Goal: Information Seeking & Learning: Learn about a topic

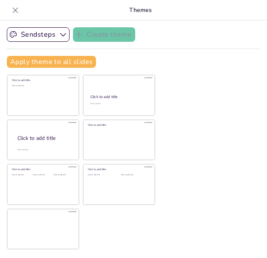
checkbox input "true"
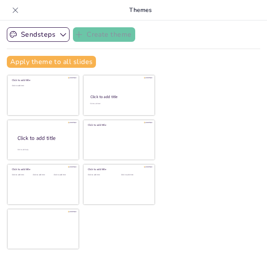
checkbox input "true"
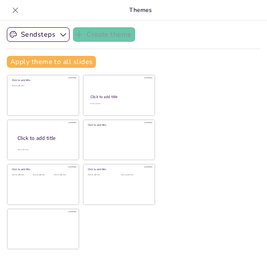
checkbox input "true"
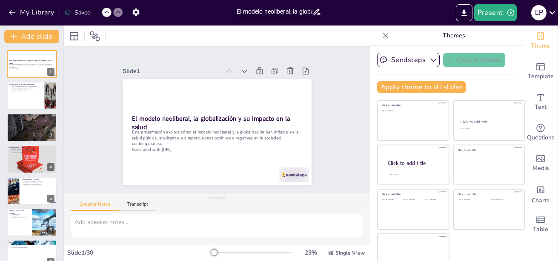
checkbox input "true"
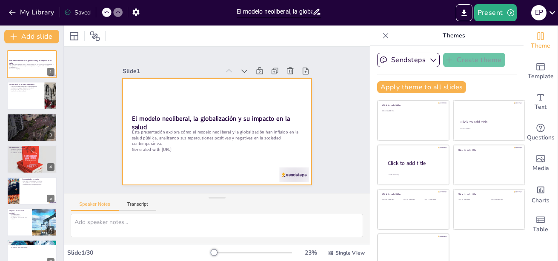
checkbox input "true"
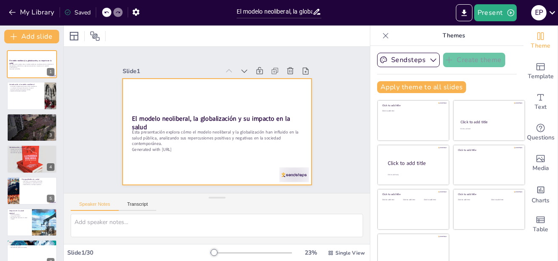
checkbox input "true"
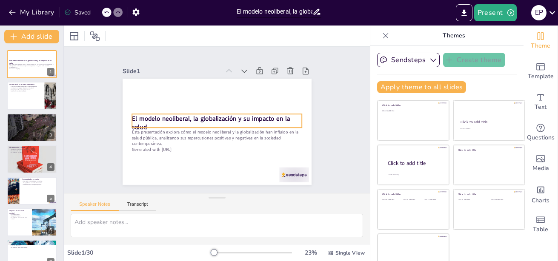
checkbox input "true"
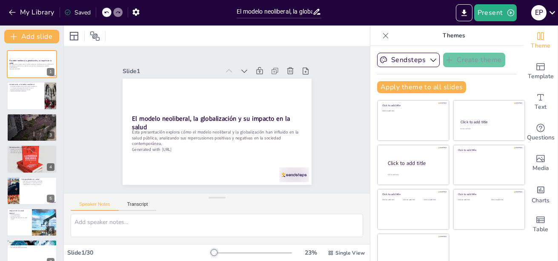
checkbox input "true"
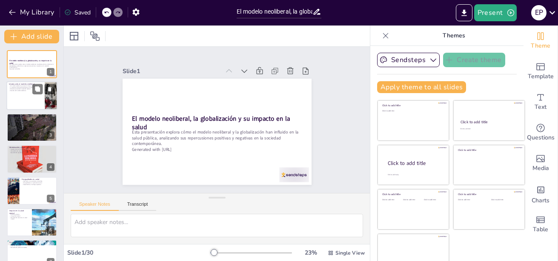
checkbox input "true"
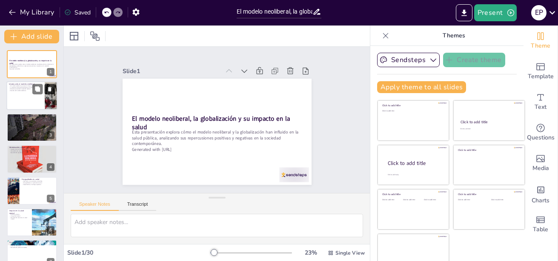
checkbox input "true"
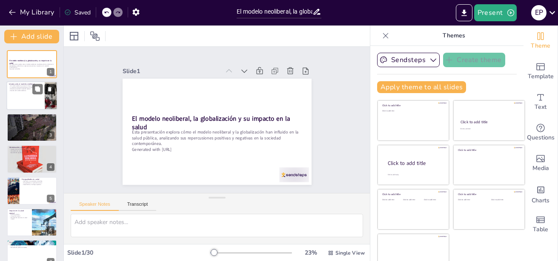
checkbox input "true"
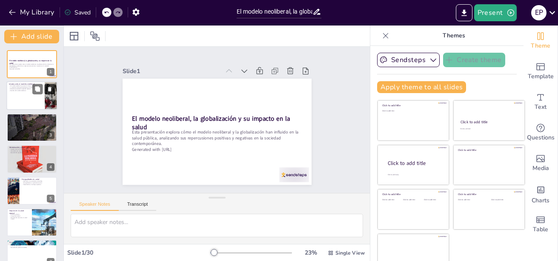
checkbox input "true"
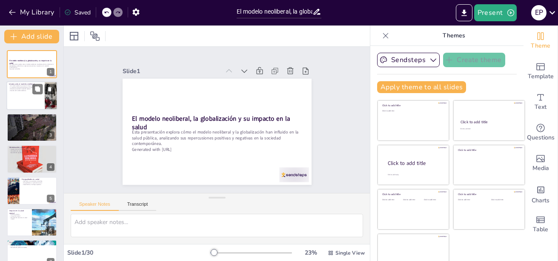
checkbox input "true"
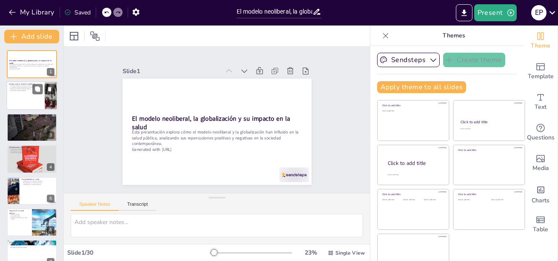
click at [19, 92] on div at bounding box center [31, 96] width 51 height 29
checkbox input "true"
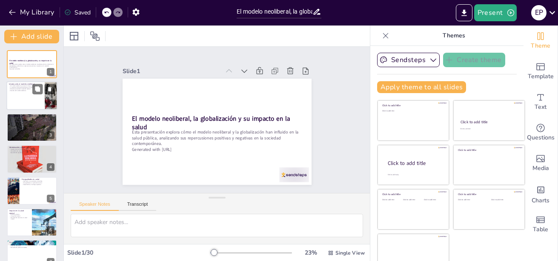
checkbox input "true"
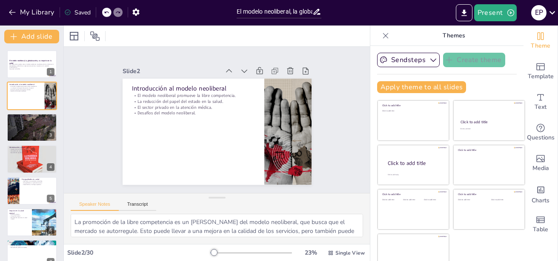
checkbox input "true"
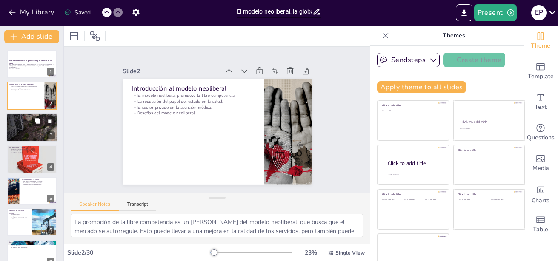
checkbox input "true"
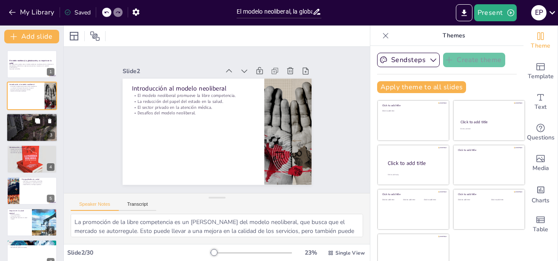
checkbox input "true"
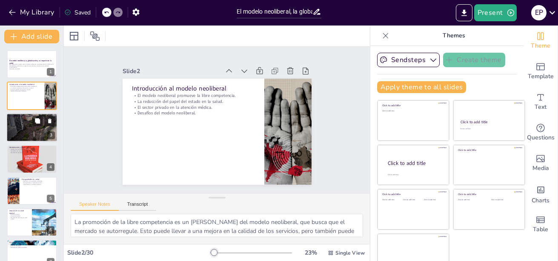
checkbox input "true"
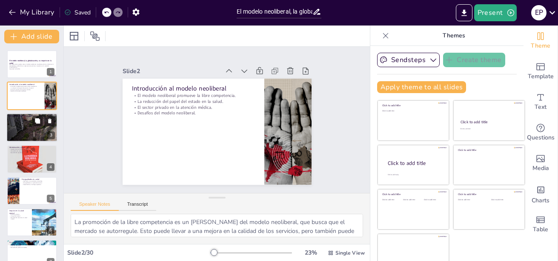
checkbox input "true"
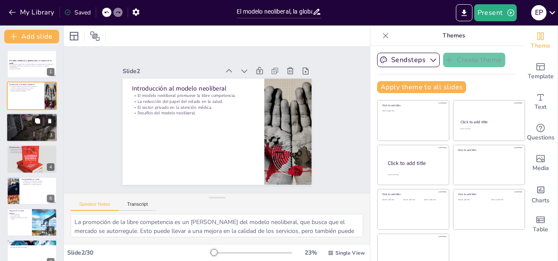
checkbox input "true"
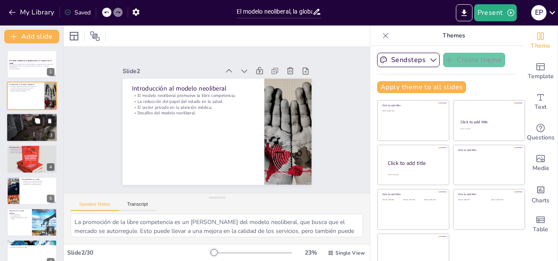
click at [28, 126] on div at bounding box center [31, 127] width 51 height 29
checkbox input "true"
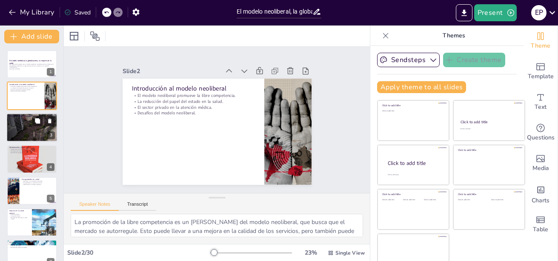
checkbox input "true"
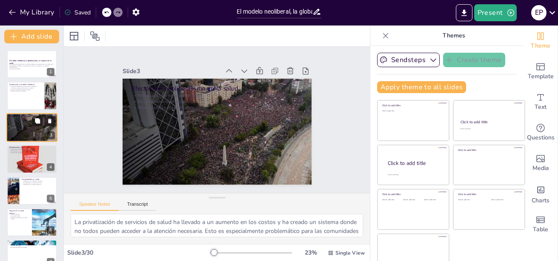
checkbox input "true"
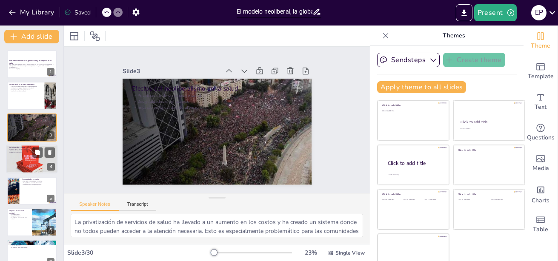
checkbox input "true"
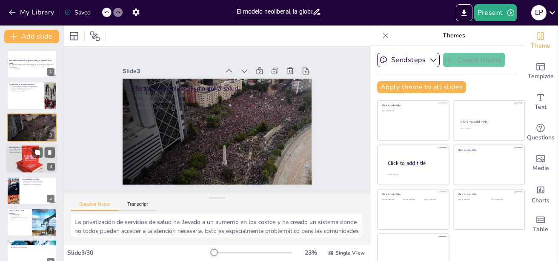
checkbox input "true"
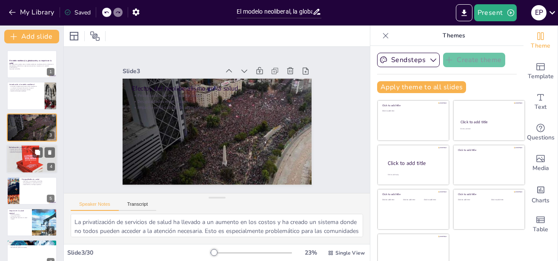
checkbox input "true"
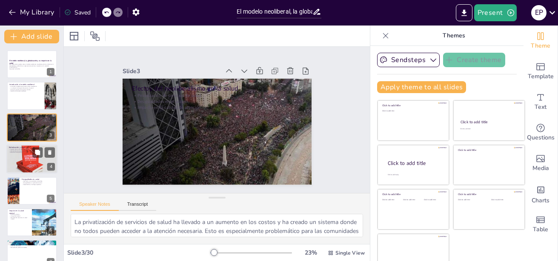
checkbox input "true"
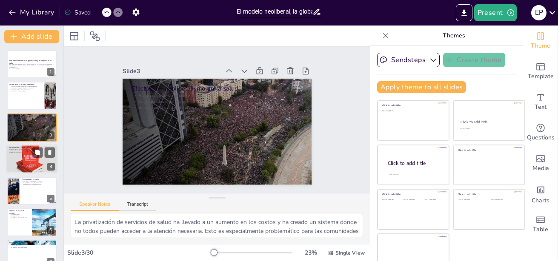
click at [25, 158] on div at bounding box center [31, 159] width 51 height 41
checkbox input "true"
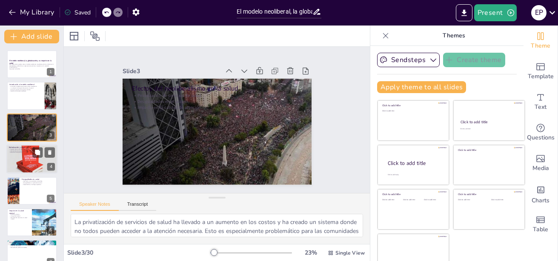
checkbox input "true"
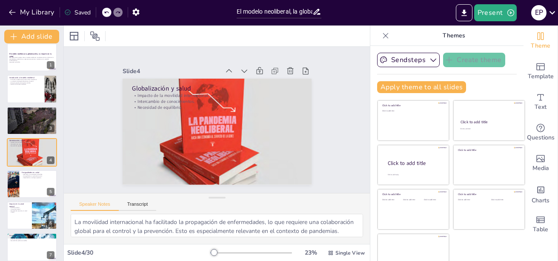
checkbox input "true"
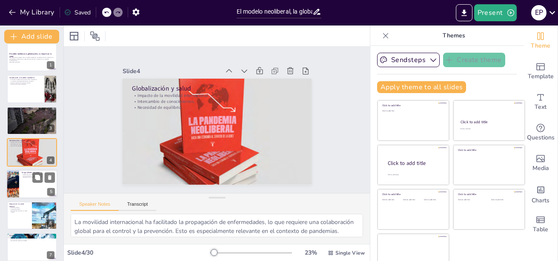
checkbox input "true"
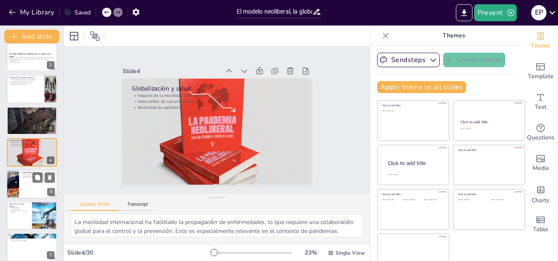
checkbox input "true"
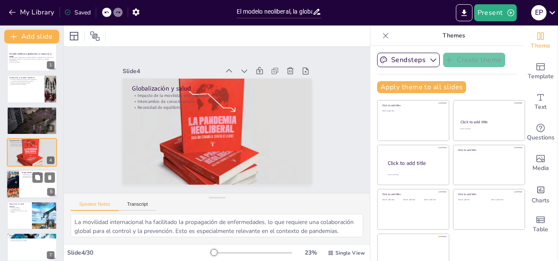
checkbox input "true"
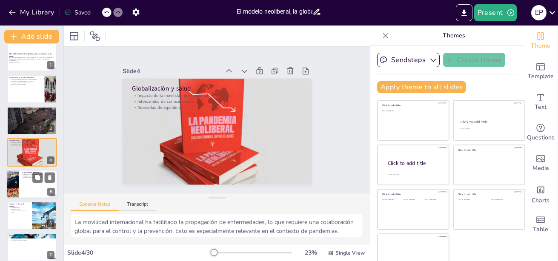
checkbox input "true"
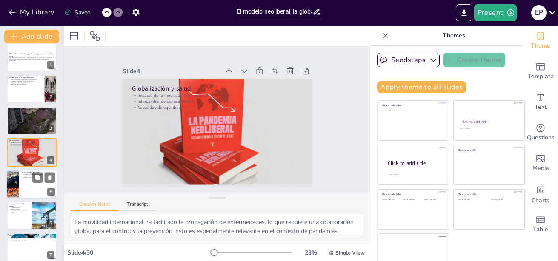
checkbox input "true"
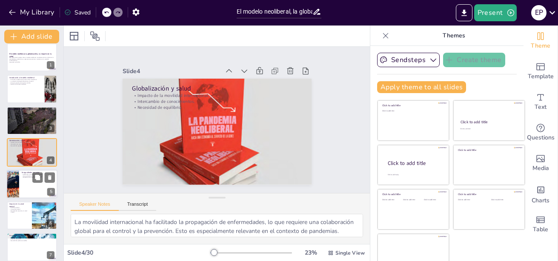
click at [23, 181] on div at bounding box center [31, 184] width 51 height 29
checkbox input "true"
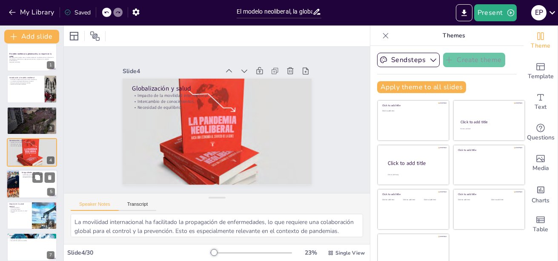
checkbox input "true"
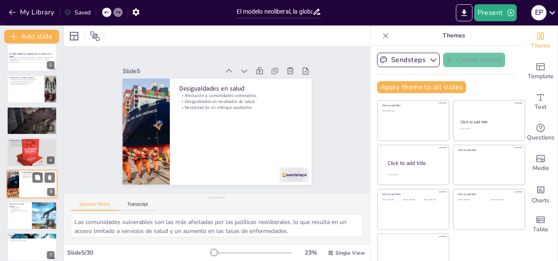
scroll to position [39, 0]
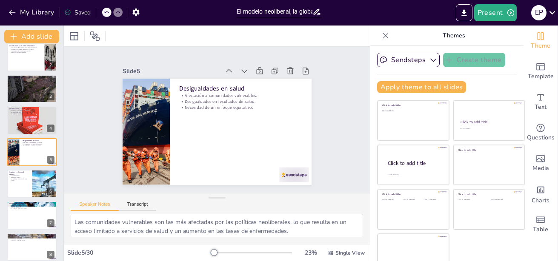
checkbox input "true"
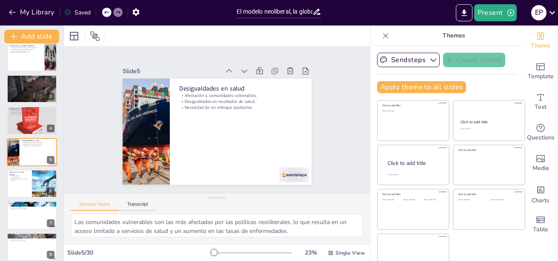
checkbox input "true"
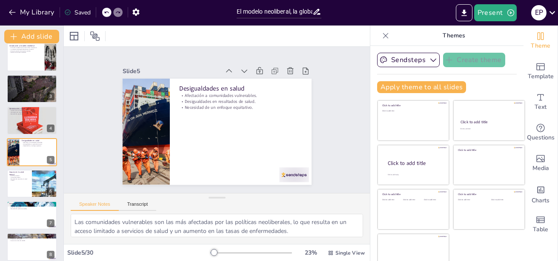
checkbox input "true"
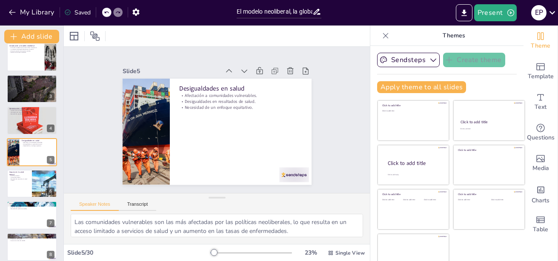
checkbox input "true"
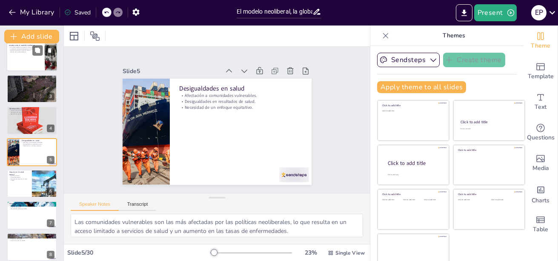
checkbox input "true"
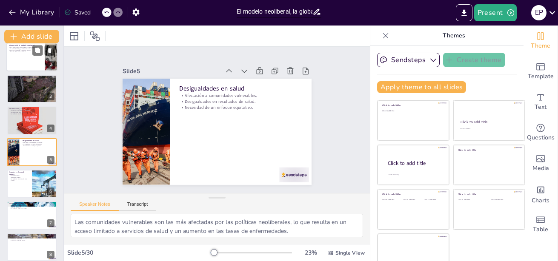
checkbox input "true"
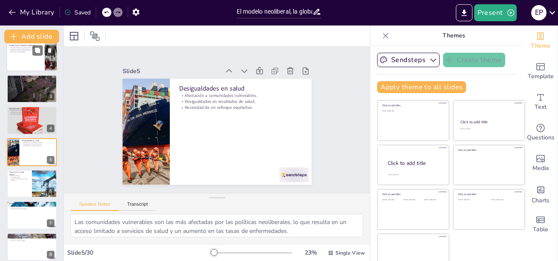
click at [23, 53] on p "Desafíos del modelo neoliberal." at bounding box center [25, 53] width 33 height 2
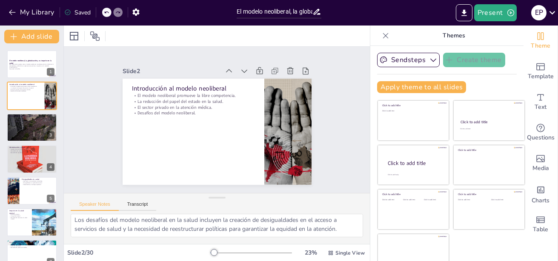
scroll to position [74, 0]
click at [27, 62] on p "El modelo neoliberal, la globalización y su impacto en la salud" at bounding box center [32, 62] width 46 height 5
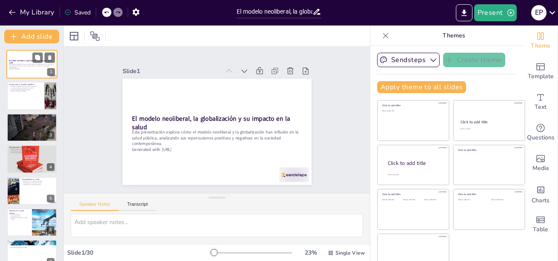
scroll to position [0, 0]
click at [23, 92] on div at bounding box center [31, 96] width 51 height 29
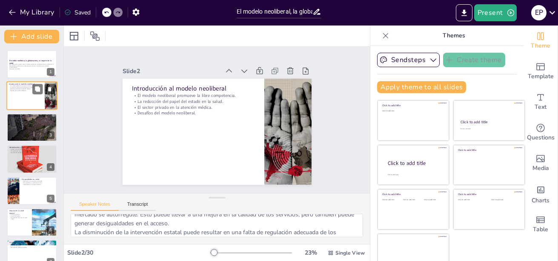
scroll to position [19, 0]
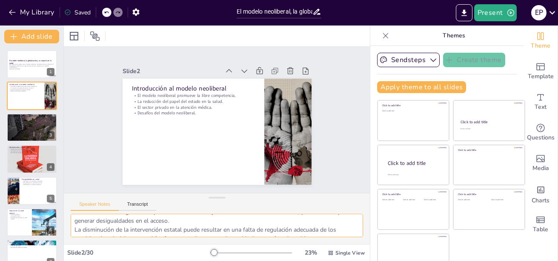
click at [103, 236] on textarea "La promoción de la libre competencia es un [PERSON_NAME] del modelo neoliberal,…" at bounding box center [217, 225] width 293 height 23
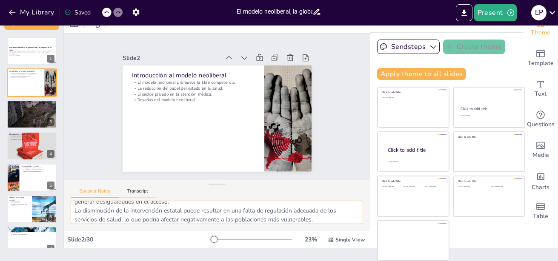
scroll to position [74, 0]
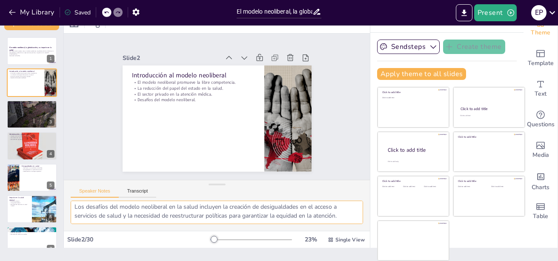
drag, startPoint x: 74, startPoint y: 208, endPoint x: 168, endPoint y: 216, distance: 94.9
click at [168, 216] on textarea "La promoción de la libre competencia es un [PERSON_NAME] del modelo neoliberal,…" at bounding box center [217, 212] width 293 height 23
click at [14, 113] on div at bounding box center [31, 114] width 51 height 29
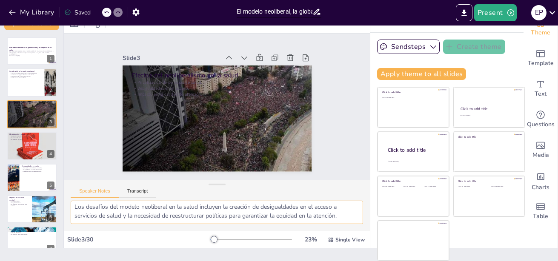
scroll to position [0, 0]
drag, startPoint x: 126, startPoint y: 217, endPoint x: 64, endPoint y: 208, distance: 62.0
click at [64, 208] on div "La privatización de servicios de salud ha llevado a un aumento en los costos y …" at bounding box center [217, 216] width 306 height 30
click at [31, 139] on p "Necesidad de equilibrio." at bounding box center [32, 140] width 46 height 2
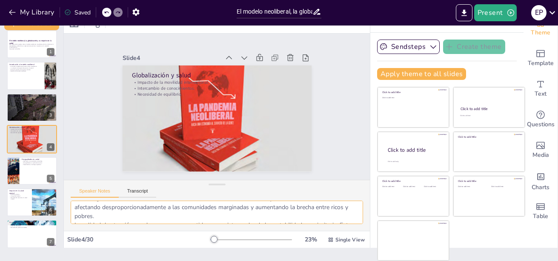
scroll to position [56, 0]
drag, startPoint x: 75, startPoint y: 208, endPoint x: 112, endPoint y: 225, distance: 41.3
click at [112, 225] on div "La movilidad internacional ha facilitado la propagación de enfermedades, lo que…" at bounding box center [217, 216] width 306 height 30
click at [6, 172] on div "Desigualdades en salud Afectación a comunidades vulnerables. Desigualdades en r…" at bounding box center [31, 171] width 51 height 29
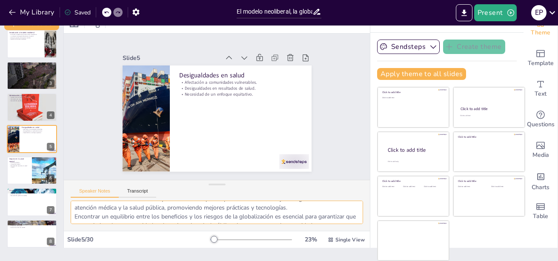
scroll to position [0, 0]
drag, startPoint x: 141, startPoint y: 215, endPoint x: 71, endPoint y: 199, distance: 72.0
click at [71, 199] on div "Speaker Notes Transcript Las comunidades vulnerables son las más afectadas por …" at bounding box center [217, 205] width 306 height 51
click at [12, 169] on div at bounding box center [31, 170] width 51 height 29
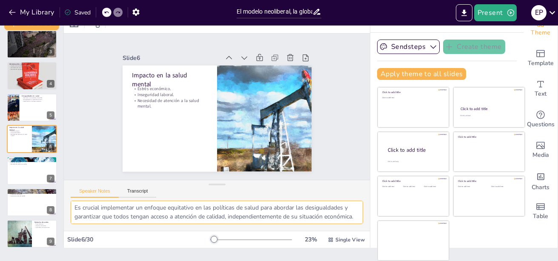
scroll to position [56, 0]
drag, startPoint x: 74, startPoint y: 209, endPoint x: 135, endPoint y: 235, distance: 66.0
click at [135, 235] on div "Slide 1 El modelo neoliberal, la globalización y su impacto en la salud Esta pr…" at bounding box center [217, 130] width 306 height 236
click at [25, 98] on p "Afectación a comunidades vulnerables." at bounding box center [38, 98] width 33 height 2
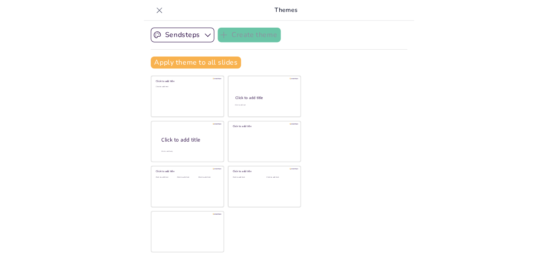
scroll to position [0, 0]
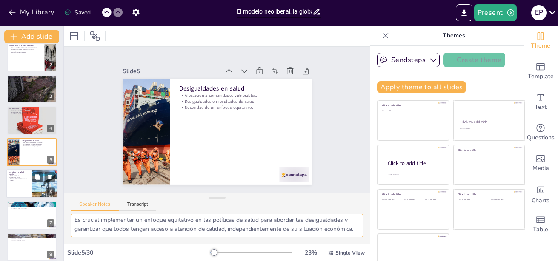
click at [23, 184] on div at bounding box center [31, 183] width 51 height 29
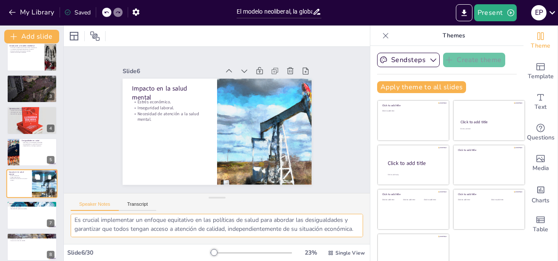
scroll to position [70, 0]
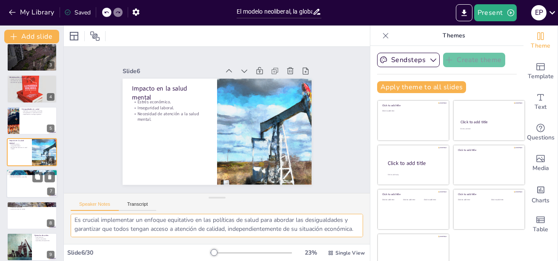
click at [15, 182] on div at bounding box center [31, 184] width 51 height 29
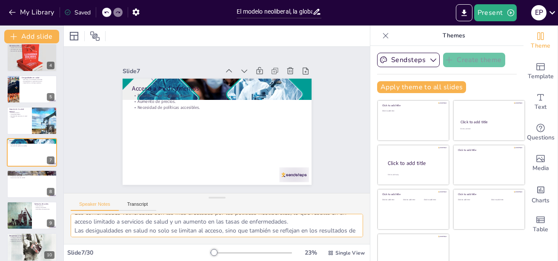
scroll to position [0, 0]
drag, startPoint x: 103, startPoint y: 230, endPoint x: 65, endPoint y: 214, distance: 41.6
click at [65, 214] on div "La globalización ha facilitado el acceso a medicamentos y tratamientos que ante…" at bounding box center [217, 229] width 306 height 30
click at [24, 187] on div at bounding box center [31, 184] width 51 height 29
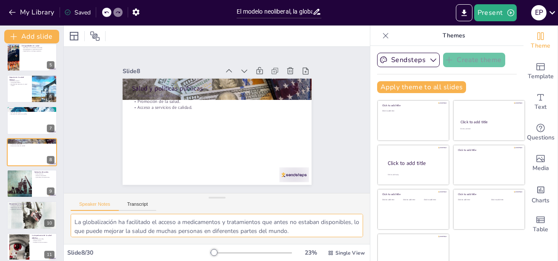
scroll to position [38, 0]
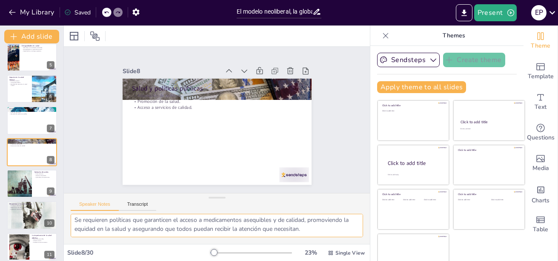
drag, startPoint x: 74, startPoint y: 221, endPoint x: 327, endPoint y: 231, distance: 252.7
click at [266, 231] on textarea "Las políticas de salud deben ser flexibles y adaptables a los cambios que prese…" at bounding box center [217, 225] width 293 height 23
click at [20, 177] on div at bounding box center [19, 183] width 32 height 29
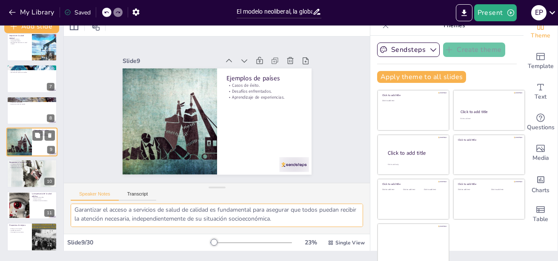
scroll to position [11, 0]
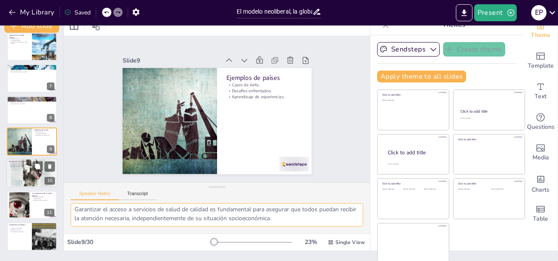
click at [30, 170] on div at bounding box center [31, 173] width 51 height 81
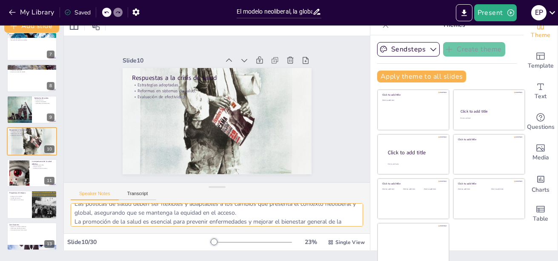
scroll to position [0, 0]
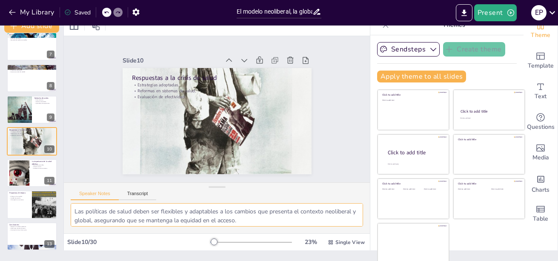
drag, startPoint x: 177, startPoint y: 215, endPoint x: 239, endPoint y: 211, distance: 62.3
click at [239, 211] on textarea "Las estrategias adoptadas por diferentes países varían en su enfoque y efectivi…" at bounding box center [217, 215] width 293 height 23
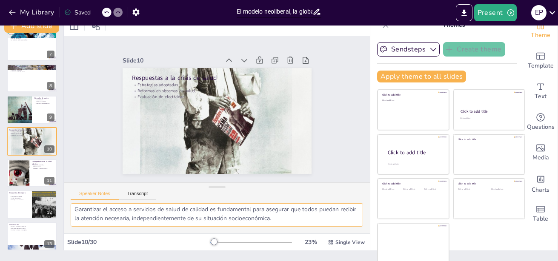
drag, startPoint x: 75, startPoint y: 211, endPoint x: 319, endPoint y: 221, distance: 244.6
click at [266, 221] on textarea "Las estrategias adoptadas por diferentes países varían en su enfoque y efectivi…" at bounding box center [217, 215] width 293 height 23
click at [14, 169] on div at bounding box center [19, 173] width 65 height 26
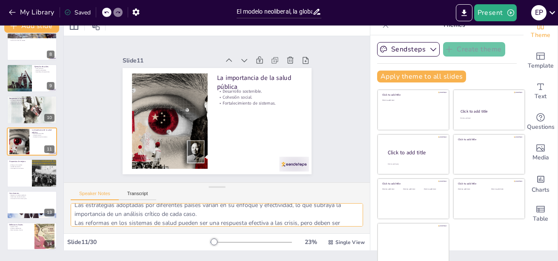
scroll to position [0, 0]
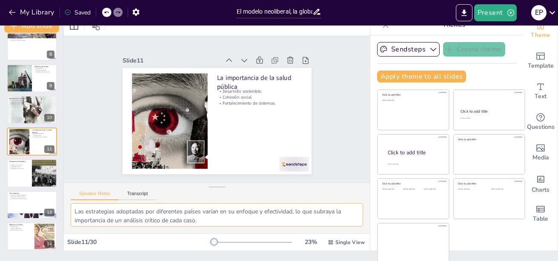
drag, startPoint x: 216, startPoint y: 222, endPoint x: 69, endPoint y: 212, distance: 146.8
click at [69, 212] on div "La salud pública es un componente clave del desarrollo sostenible, ya que una p…" at bounding box center [217, 219] width 306 height 30
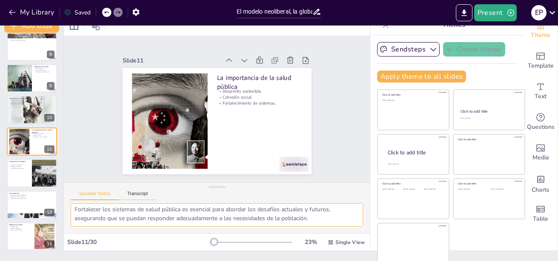
drag, startPoint x: 306, startPoint y: 223, endPoint x: 301, endPoint y: 219, distance: 5.5
click at [266, 219] on textarea "La salud pública es un componente clave del desarrollo sostenible, ya que una p…" at bounding box center [217, 215] width 293 height 23
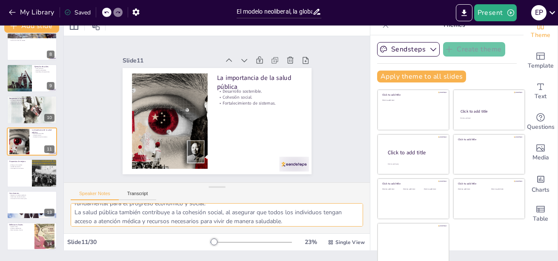
scroll to position [0, 0]
drag, startPoint x: 304, startPoint y: 217, endPoint x: 68, endPoint y: 216, distance: 236.3
click at [68, 216] on div "La salud pública es un componente clave del desarrollo sostenible, ya que una p…" at bounding box center [217, 219] width 306 height 30
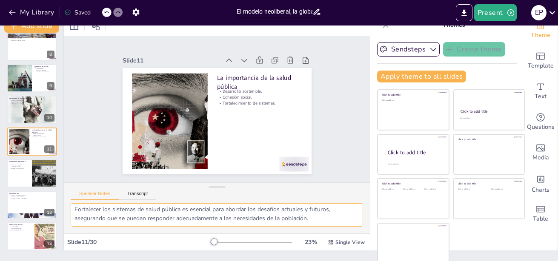
drag, startPoint x: 75, startPoint y: 214, endPoint x: 315, endPoint y: 218, distance: 240.2
click at [266, 218] on textarea "La salud pública es un componente clave del desarrollo sostenible, ya que una p…" at bounding box center [217, 215] width 293 height 23
click at [17, 167] on p "Calidad de atención." at bounding box center [19, 167] width 20 height 2
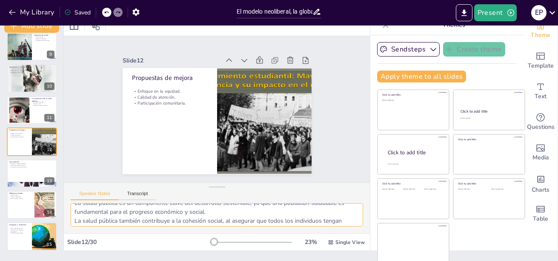
scroll to position [0, 0]
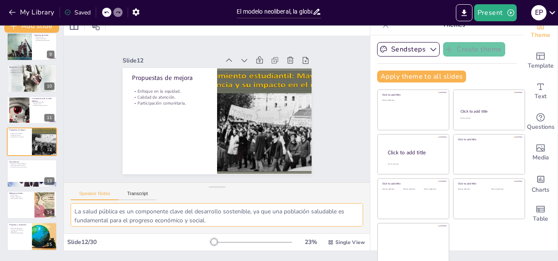
drag, startPoint x: 257, startPoint y: 222, endPoint x: 69, endPoint y: 210, distance: 188.2
click at [69, 210] on div "Un enfoque en la equidad es crucial para asegurar que todos los individuos, ind…" at bounding box center [217, 219] width 306 height 30
drag, startPoint x: 252, startPoint y: 221, endPoint x: 75, endPoint y: 218, distance: 176.3
click at [75, 218] on textarea "Un enfoque en la equidad es crucial para asegurar que todos los individuos, ind…" at bounding box center [217, 215] width 293 height 23
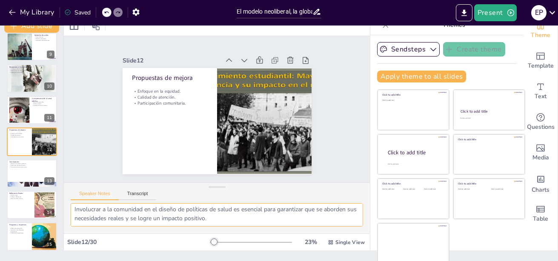
drag, startPoint x: 74, startPoint y: 212, endPoint x: 252, endPoint y: 223, distance: 178.4
click at [252, 223] on textarea "Un enfoque en la equidad es crucial para asegurar que todos los individuos, ind…" at bounding box center [217, 215] width 293 height 23
click at [16, 172] on div at bounding box center [31, 173] width 51 height 29
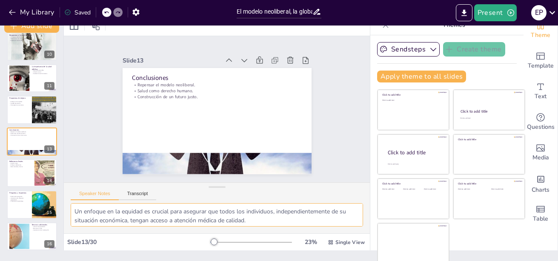
scroll to position [0, 0]
drag, startPoint x: 178, startPoint y: 221, endPoint x: 75, endPoint y: 207, distance: 103.9
click at [75, 207] on textarea "Repensar el modelo neoliberal es esencial para abordar sus fallas y redefinir c…" at bounding box center [217, 215] width 293 height 23
drag, startPoint x: 252, startPoint y: 221, endPoint x: 75, endPoint y: 216, distance: 176.8
click at [75, 216] on textarea "Repensar el modelo neoliberal es esencial para abordar sus fallas y redefinir c…" at bounding box center [217, 215] width 293 height 23
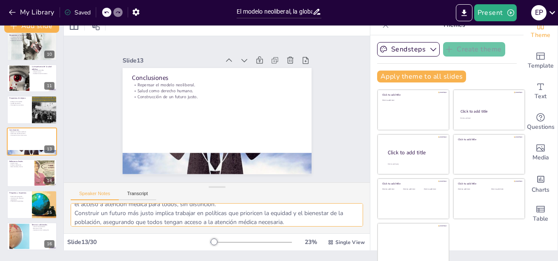
scroll to position [38, 0]
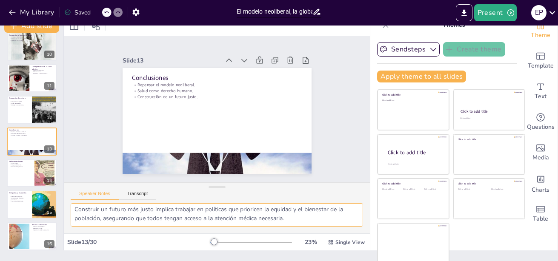
drag, startPoint x: 77, startPoint y: 214, endPoint x: 298, endPoint y: 223, distance: 221.6
click at [266, 223] on textarea "Repensar el modelo neoliberal es esencial para abordar sus fallas y redefinir c…" at bounding box center [217, 215] width 293 height 23
click at [22, 166] on p "Retos actuales y futuros." at bounding box center [20, 167] width 23 height 2
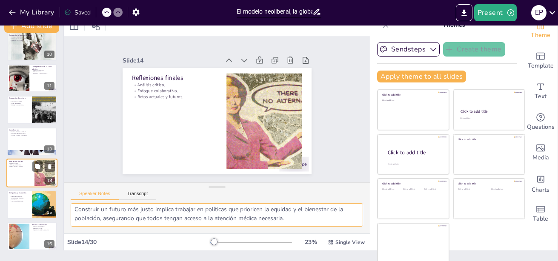
scroll to position [324, 0]
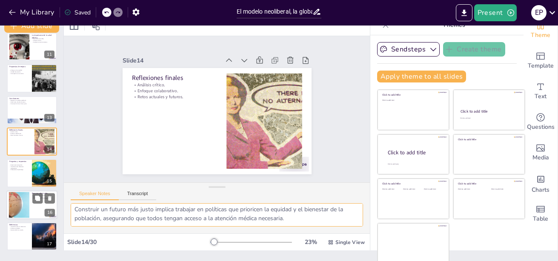
click at [17, 173] on div at bounding box center [32, 173] width 50 height 28
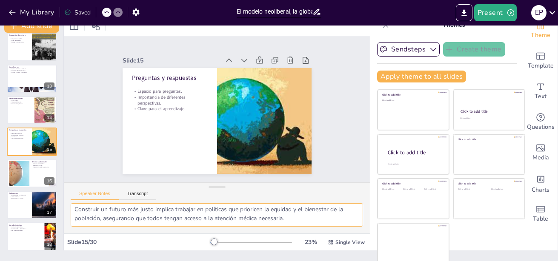
scroll to position [21, 0]
click at [266, 210] on div "Fomentar un diálogo abierto permite que los participantes expresen sus dudas y …" at bounding box center [217, 219] width 306 height 30
click at [13, 169] on div at bounding box center [19, 174] width 46 height 26
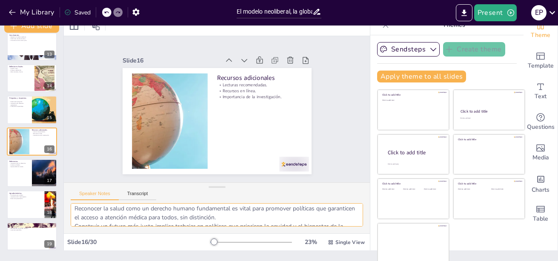
scroll to position [38, 0]
click at [20, 170] on div at bounding box center [31, 173] width 51 height 29
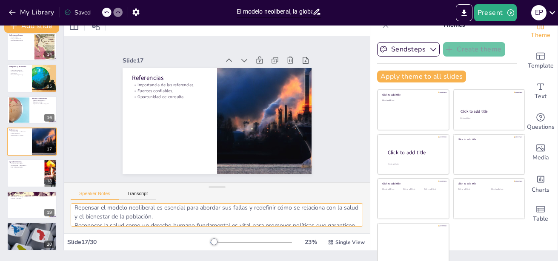
scroll to position [0, 0]
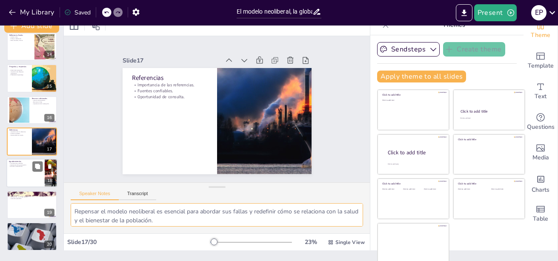
click at [16, 171] on div at bounding box center [31, 173] width 51 height 29
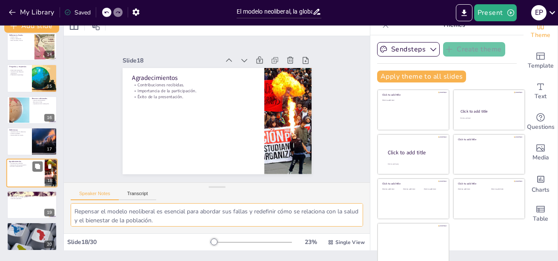
scroll to position [451, 0]
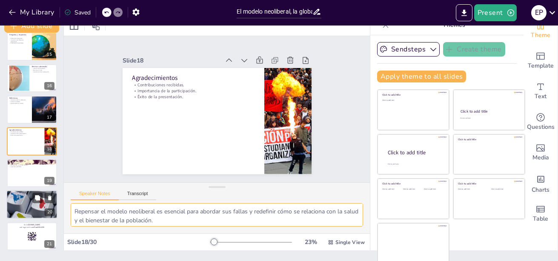
click at [22, 203] on div at bounding box center [31, 205] width 51 height 66
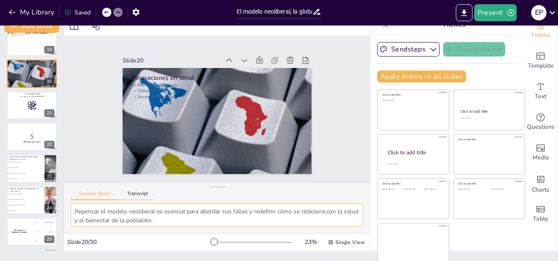
scroll to position [590, 0]
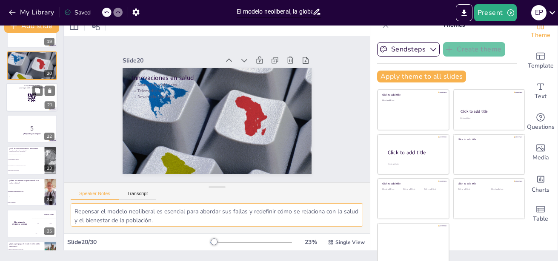
click at [15, 93] on div at bounding box center [31, 97] width 51 height 29
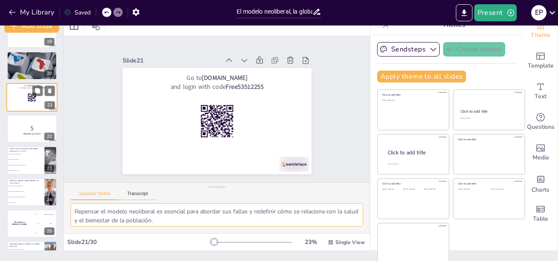
scroll to position [545, 0]
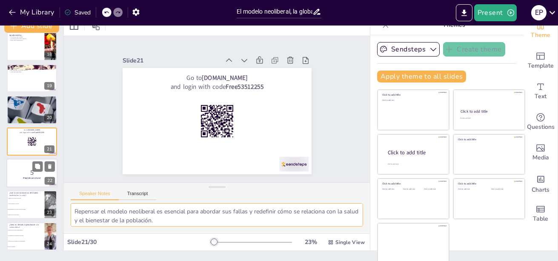
click at [22, 176] on p "5" at bounding box center [32, 172] width 46 height 9
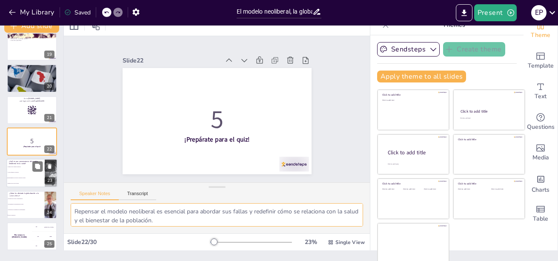
click at [20, 172] on span "Acceso equitativo a servicios" at bounding box center [26, 172] width 37 height 1
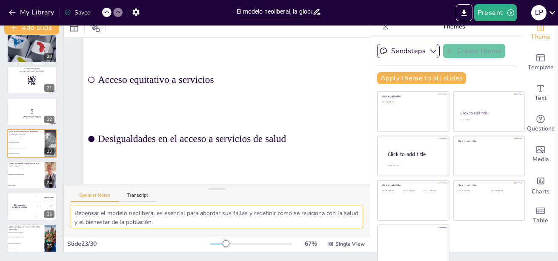
scroll to position [0, 9]
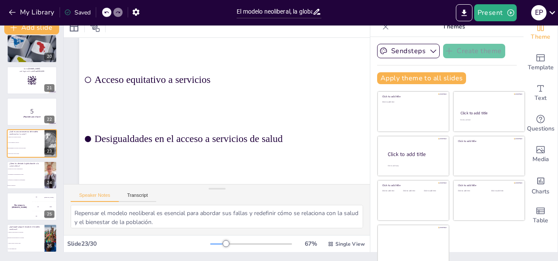
click at [210, 243] on div at bounding box center [251, 244] width 82 height 7
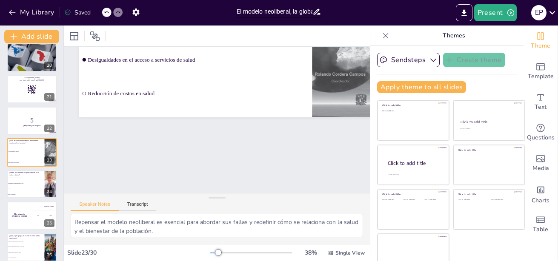
scroll to position [0, 0]
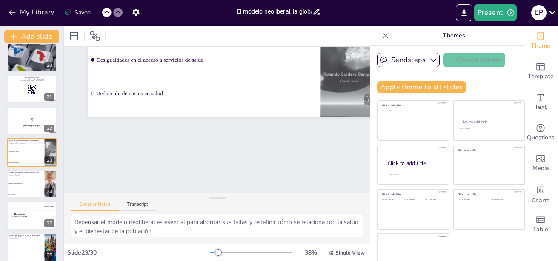
click at [210, 253] on div at bounding box center [214, 253] width 8 height 1
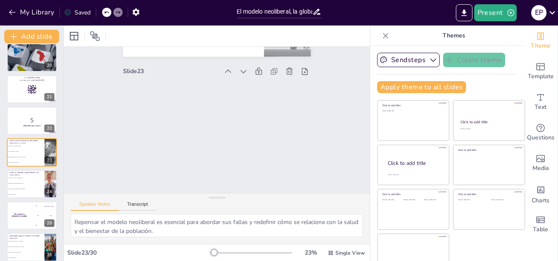
click at [210, 253] on div at bounding box center [251, 253] width 82 height 7
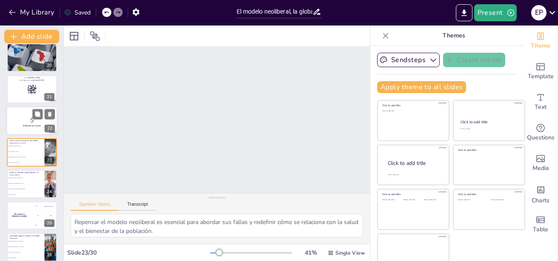
click at [29, 121] on p "5" at bounding box center [32, 120] width 46 height 9
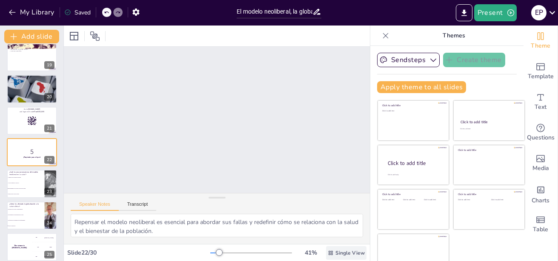
click at [266, 255] on icon at bounding box center [331, 253] width 6 height 6
click at [210, 253] on div at bounding box center [214, 253] width 9 height 1
click at [266, 36] on icon at bounding box center [386, 36] width 9 height 9
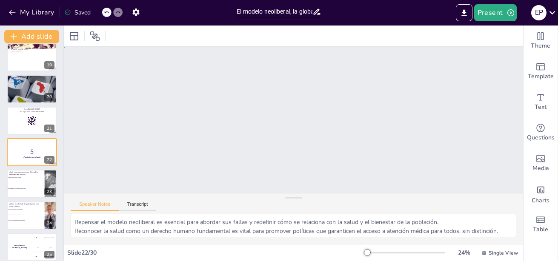
click at [266, 90] on div "Slide 1 El modelo neoliberal, la globalización y su impacto en la salud Esta pr…" at bounding box center [293, 120] width 459 height 146
click at [7, 184] on input "checkbox" at bounding box center [7, 183] width 0 height 0
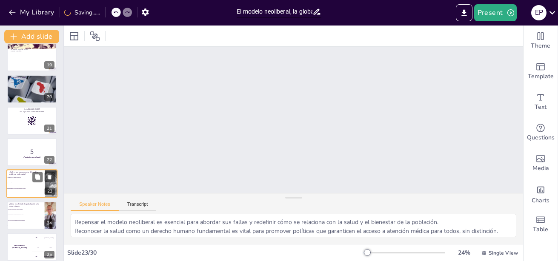
scroll to position [608, 0]
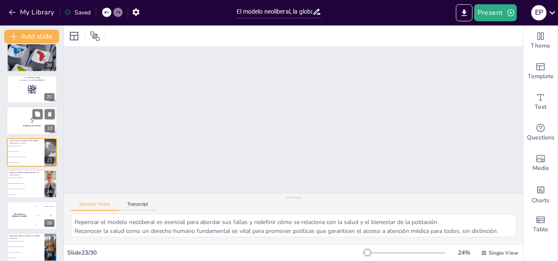
click at [21, 116] on p "5" at bounding box center [32, 120] width 46 height 9
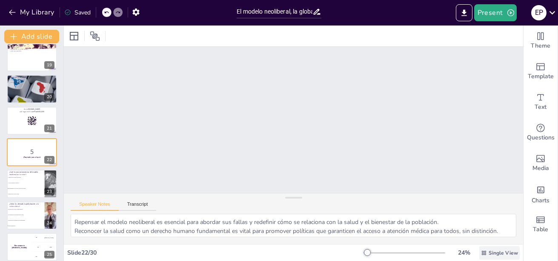
click at [266, 255] on icon at bounding box center [484, 253] width 6 height 6
click at [266, 238] on span "List View" at bounding box center [487, 234] width 45 height 8
click at [266, 254] on icon at bounding box center [491, 253] width 6 height 6
click at [266, 219] on span "Single View" at bounding box center [490, 217] width 39 height 8
drag, startPoint x: 359, startPoint y: 251, endPoint x: 445, endPoint y: 245, distance: 86.6
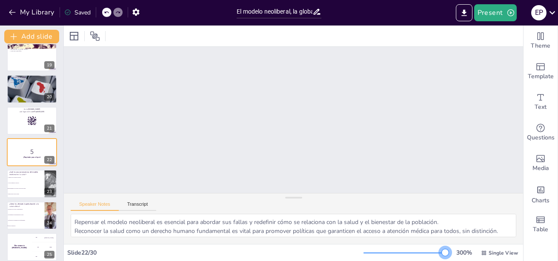
click at [266, 245] on div "Slide 22 / 30 300 % Single View" at bounding box center [293, 252] width 459 height 17
drag, startPoint x: 439, startPoint y: 255, endPoint x: 367, endPoint y: 256, distance: 72.0
click at [266, 256] on div at bounding box center [372, 253] width 7 height 7
click at [135, 204] on button "Transcript" at bounding box center [138, 206] width 38 height 9
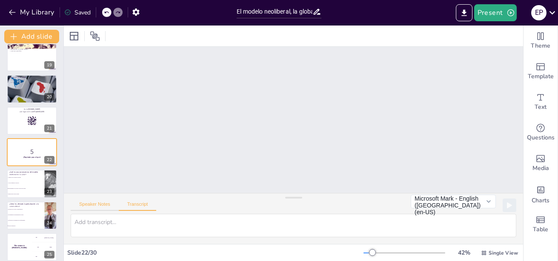
click at [101, 204] on button "Speaker Notes" at bounding box center [95, 206] width 48 height 9
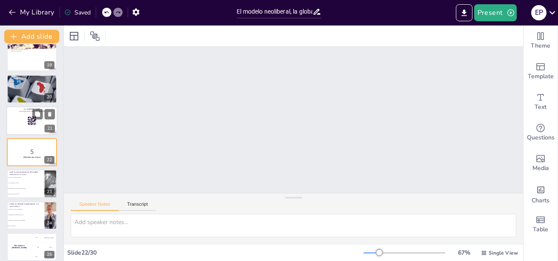
click at [21, 118] on div at bounding box center [31, 120] width 51 height 29
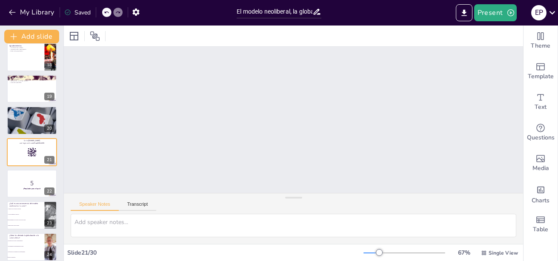
scroll to position [0, 116]
click at [95, 37] on icon at bounding box center [95, 36] width 10 height 10
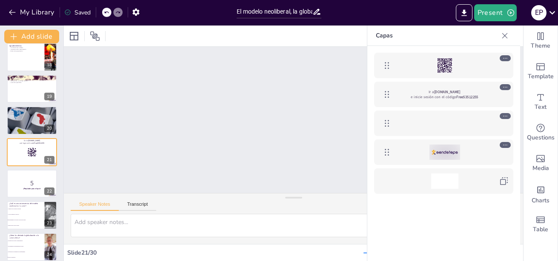
click at [266, 119] on div at bounding box center [445, 123] width 98 height 15
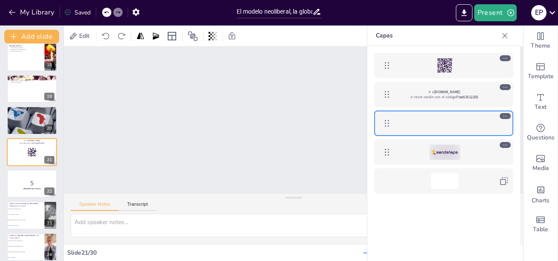
click at [266, 129] on div "Slide 1 El modelo neoliberal, la globalización y su impacto en la salud Esta pr…" at bounding box center [244, 212] width 592 height 330
click at [266, 92] on div "Slide 1 El modelo neoliberal, la globalización y su impacto en la salud Esta pr…" at bounding box center [244, 212] width 592 height 330
click at [266, 35] on icon at bounding box center [505, 36] width 9 height 9
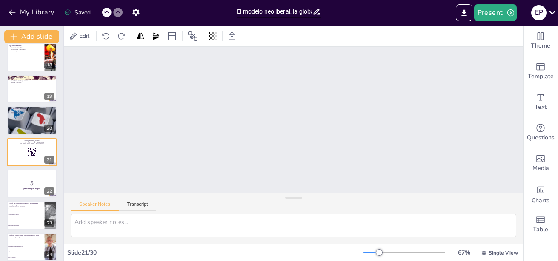
click at [266, 109] on div "Slide 1 El modelo neoliberal, la globalización y su impacto en la salud Esta pr…" at bounding box center [244, 212] width 592 height 330
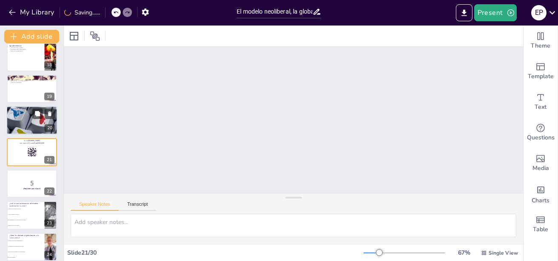
click at [15, 113] on p "Desarrollo continuo." at bounding box center [32, 114] width 46 height 2
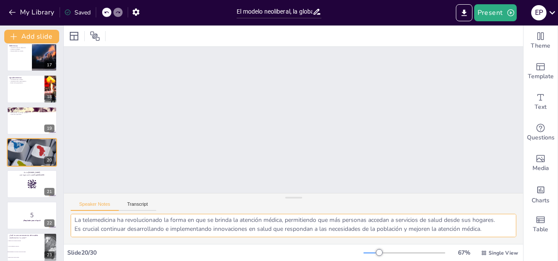
scroll to position [0, 0]
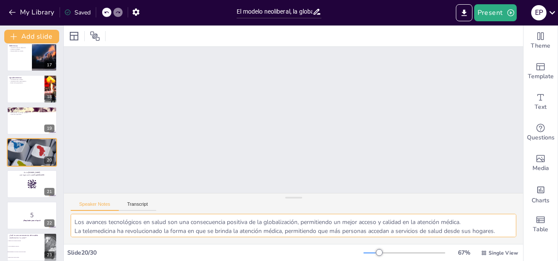
drag, startPoint x: 489, startPoint y: 231, endPoint x: 72, endPoint y: 218, distance: 418.0
click at [72, 218] on textarea "Los avances tecnológicos en salud son una consecuencia positiva de la globaliza…" at bounding box center [294, 225] width 446 height 23
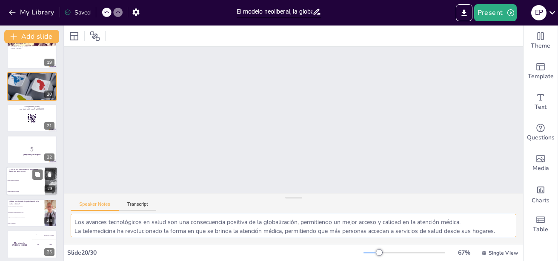
click at [36, 187] on li "Desigualdades en el acceso a servicios de salud" at bounding box center [25, 187] width 38 height 6
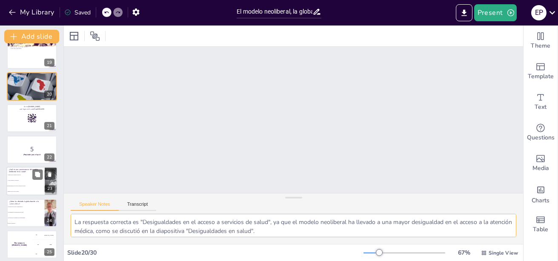
scroll to position [608, 0]
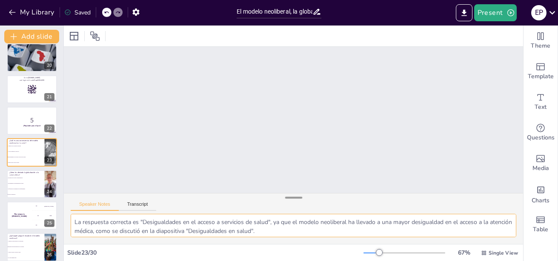
click at [266, 201] on div at bounding box center [293, 198] width 17 height 9
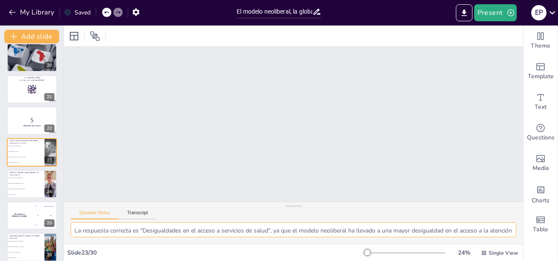
scroll to position [0, 0]
drag, startPoint x: 290, startPoint y: 198, endPoint x: 292, endPoint y: 221, distance: 23.1
click at [266, 221] on div "Speaker Notes Transcript La respuesta correcta es "Desigualdades en el acceso a…" at bounding box center [293, 223] width 459 height 43
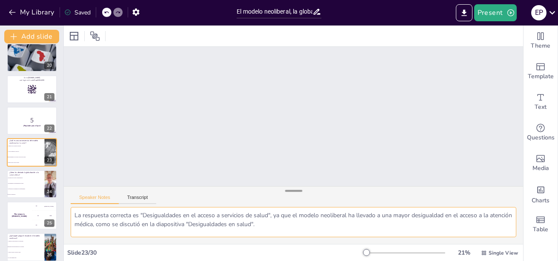
drag, startPoint x: 288, startPoint y: 206, endPoint x: 290, endPoint y: 190, distance: 15.5
click at [266, 190] on div at bounding box center [293, 191] width 17 height 9
drag, startPoint x: 359, startPoint y: 251, endPoint x: 343, endPoint y: 254, distance: 16.9
click at [266, 254] on div "Slide 23 / 30 10 % Single View" at bounding box center [293, 254] width 459 height 14
drag, startPoint x: 359, startPoint y: 252, endPoint x: 366, endPoint y: 255, distance: 7.8
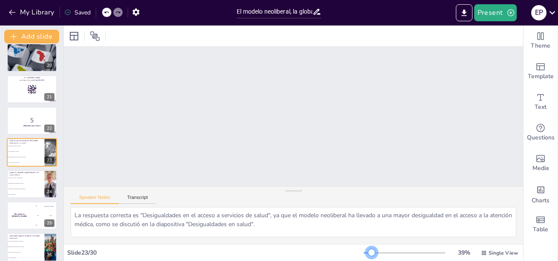
click at [266, 255] on div at bounding box center [371, 253] width 7 height 7
click at [266, 100] on div "Slide 1 El modelo neoliberal, la globalización y su impacto en la salud Esta pr…" at bounding box center [293, 148] width 459 height 203
click at [108, 14] on icon at bounding box center [106, 12] width 5 height 5
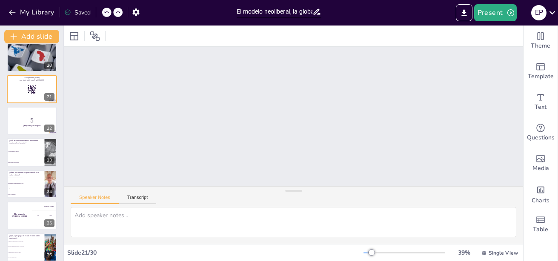
click at [108, 14] on icon at bounding box center [106, 12] width 5 height 5
click at [108, 14] on div "My Library Saved" at bounding box center [72, 11] width 144 height 15
click at [108, 14] on div "My Library Saving......" at bounding box center [76, 11] width 153 height 15
click at [117, 12] on icon at bounding box center [115, 12] width 5 height 5
click at [107, 12] on icon at bounding box center [106, 12] width 4 height 2
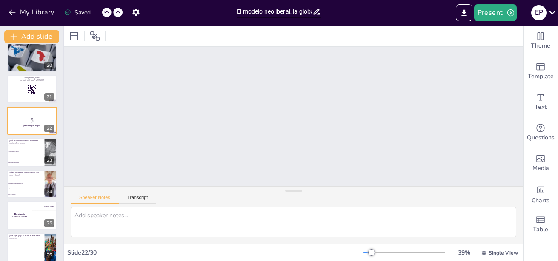
click at [109, 13] on icon at bounding box center [106, 12] width 5 height 5
click at [105, 13] on icon at bounding box center [106, 12] width 4 height 2
click at [24, 117] on p "5" at bounding box center [32, 120] width 46 height 9
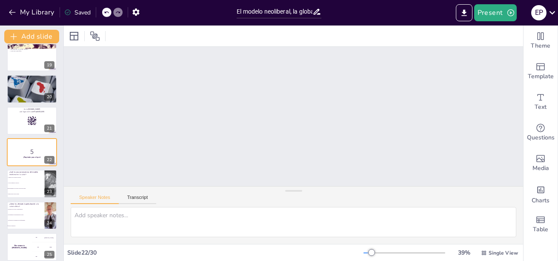
click at [107, 14] on icon at bounding box center [106, 12] width 5 height 5
click at [106, 14] on icon at bounding box center [106, 12] width 5 height 5
click at [26, 147] on p "5" at bounding box center [32, 151] width 46 height 9
drag, startPoint x: 514, startPoint y: 104, endPoint x: 508, endPoint y: 72, distance: 32.8
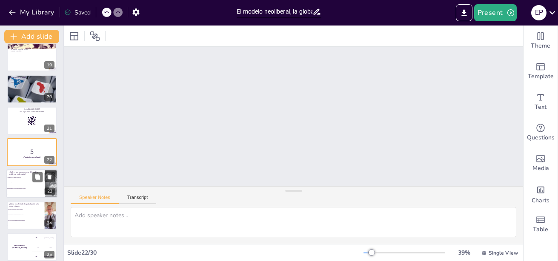
click at [12, 179] on li "Aumento en la calidad de atención" at bounding box center [25, 178] width 38 height 6
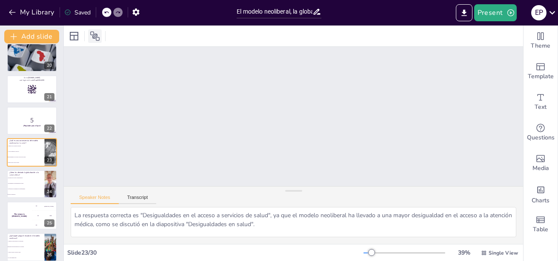
click at [95, 33] on icon at bounding box center [95, 36] width 10 height 10
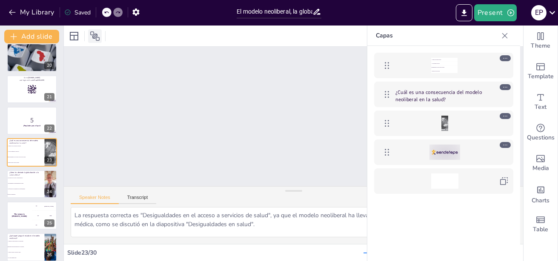
click at [95, 33] on icon at bounding box center [95, 36] width 10 height 10
click at [266, 34] on icon at bounding box center [505, 36] width 9 height 9
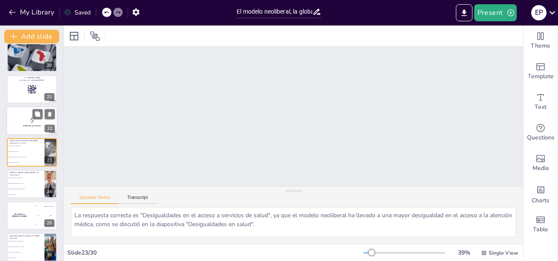
click at [25, 116] on p "5" at bounding box center [32, 120] width 46 height 9
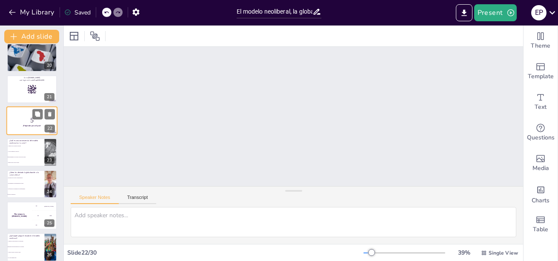
scroll to position [577, 0]
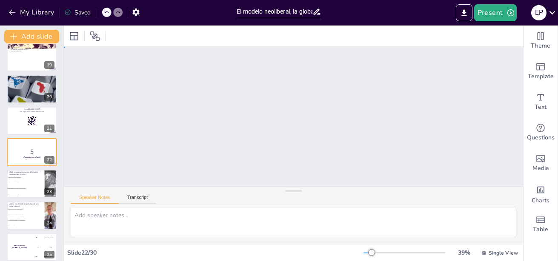
click at [266, 116] on div "Slide 1 El modelo neoliberal, la globalización y su impacto en la salud Esta pr…" at bounding box center [293, 148] width 459 height 203
click at [103, 38] on icon at bounding box center [106, 36] width 9 height 9
click at [108, 35] on icon at bounding box center [106, 36] width 9 height 9
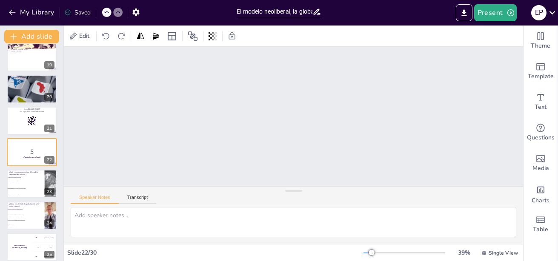
click at [106, 11] on icon at bounding box center [106, 12] width 5 height 5
click at [106, 13] on icon at bounding box center [106, 12] width 4 height 2
click at [107, 14] on icon at bounding box center [106, 12] width 5 height 5
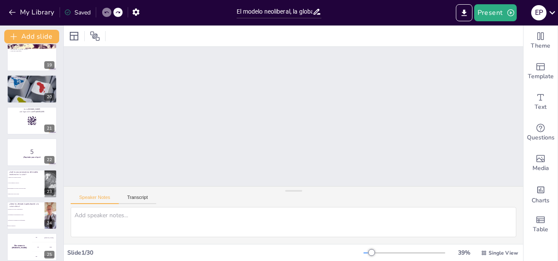
click at [107, 14] on icon at bounding box center [106, 12] width 5 height 5
click at [266, 253] on icon at bounding box center [484, 253] width 6 height 6
click at [266, 103] on div "Slide 1 El modelo neoliberal, la globalización y su impacto en la salud Esta pr…" at bounding box center [293, 148] width 459 height 203
click at [266, 105] on div "Slide 1 El modelo neoliberal, la globalización y su impacto en la salud Esta pr…" at bounding box center [293, 148] width 459 height 203
click at [266, 119] on div "Slide 1 El modelo neoliberal, la globalización y su impacto en la salud Esta pr…" at bounding box center [293, 148] width 459 height 203
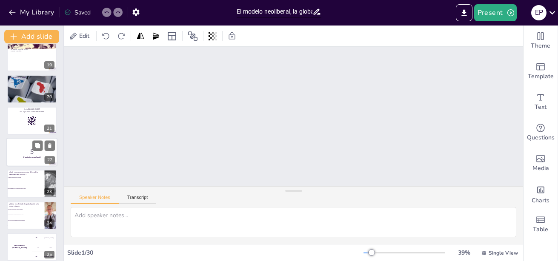
click at [23, 158] on strong "¡Prepárate para el quiz!" at bounding box center [32, 157] width 18 height 2
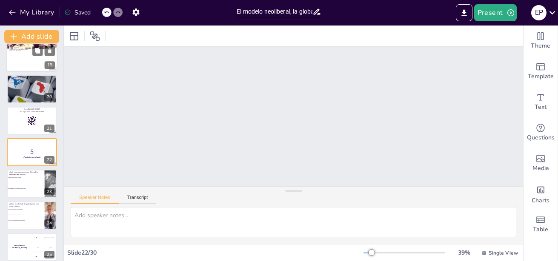
click at [26, 52] on div at bounding box center [31, 57] width 51 height 29
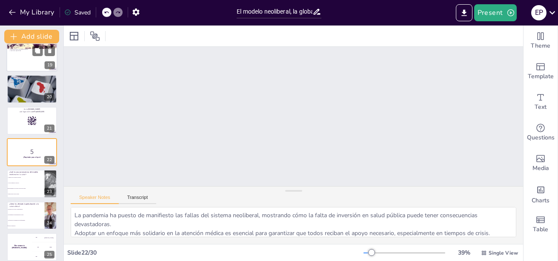
scroll to position [482, 0]
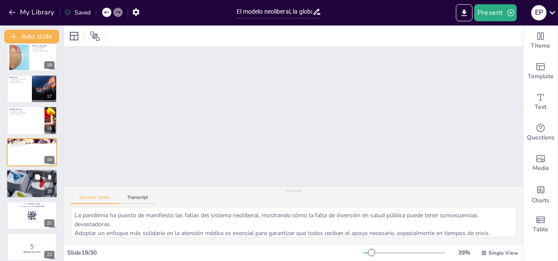
click at [32, 176] on p "Telemedicina." at bounding box center [32, 176] width 46 height 2
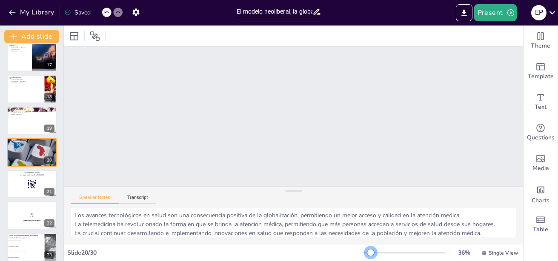
scroll to position [0, 0]
click at [266, 254] on div at bounding box center [405, 253] width 82 height 7
click at [75, 37] on icon at bounding box center [74, 36] width 10 height 10
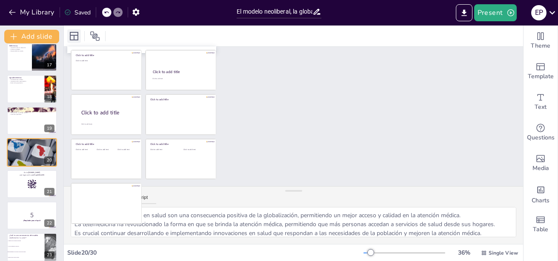
click at [75, 37] on icon at bounding box center [74, 36] width 10 height 10
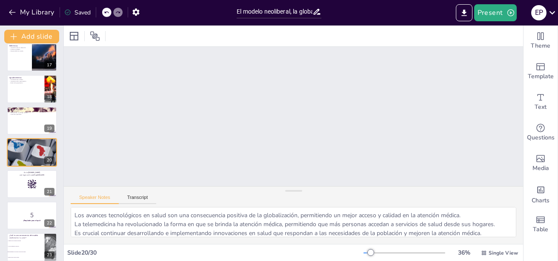
click at [266, 37] on div at bounding box center [293, 36] width 459 height 21
click at [19, 253] on li "Desigualdades en el acceso a servicios de salud" at bounding box center [25, 253] width 38 height 6
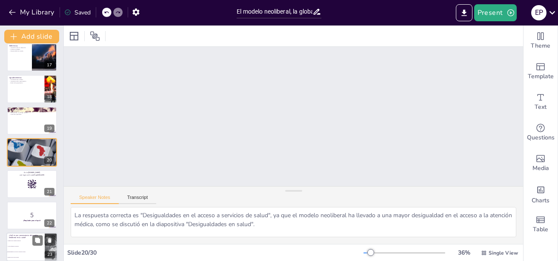
scroll to position [0, 0]
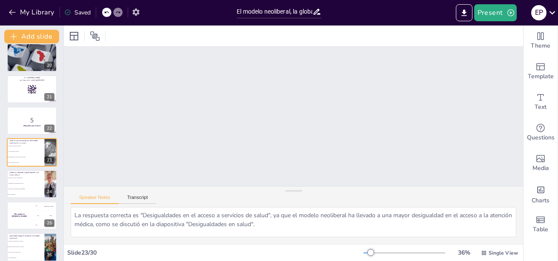
click at [138, 10] on icon "button" at bounding box center [135, 12] width 7 height 7
click at [139, 14] on icon "button" at bounding box center [135, 12] width 7 height 7
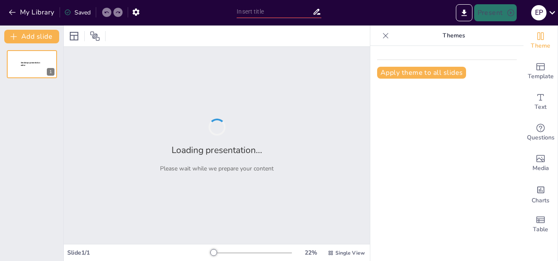
type input "El modelo neoliberal, la globalización y su impacto en la salud"
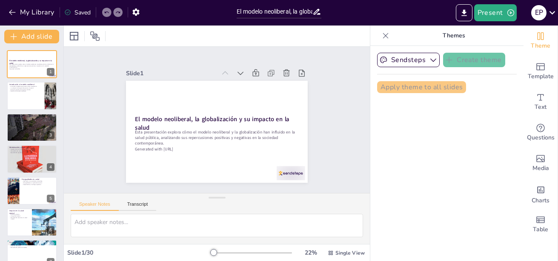
checkbox input "true"
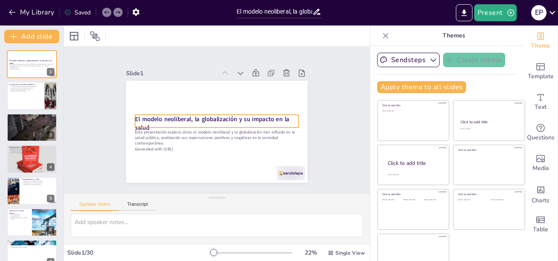
checkbox input "true"
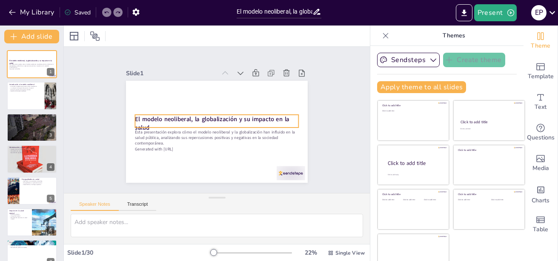
checkbox input "true"
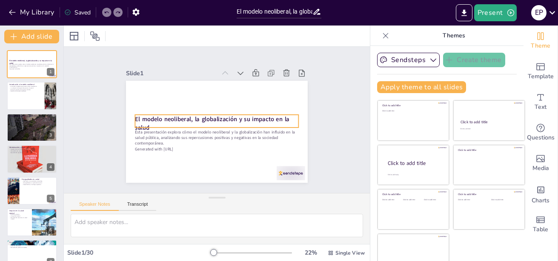
checkbox input "true"
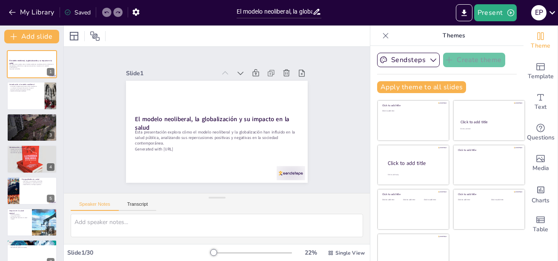
checkbox input "true"
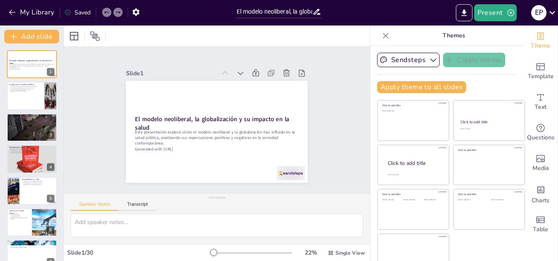
checkbox input "true"
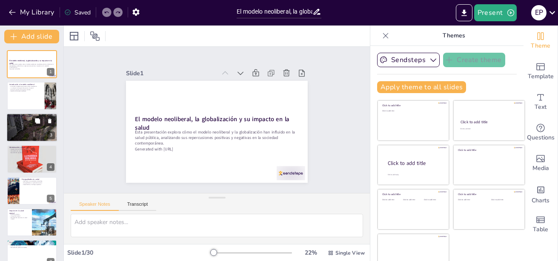
checkbox input "true"
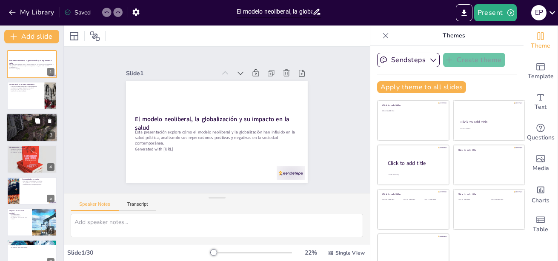
checkbox input "true"
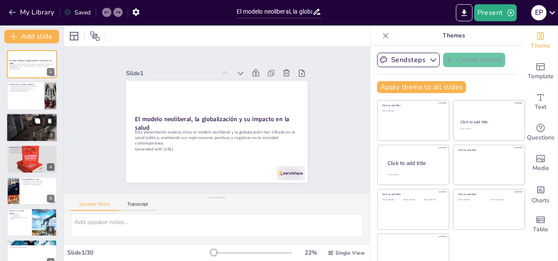
checkbox input "true"
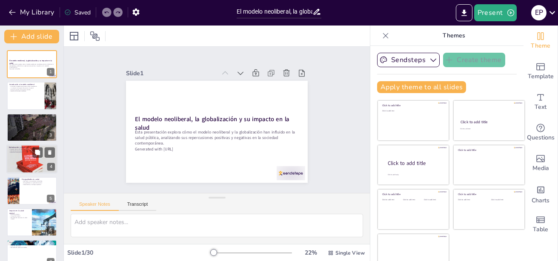
checkbox input "true"
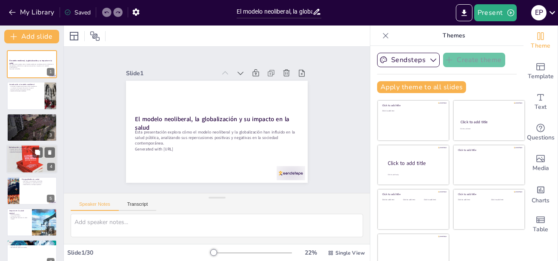
checkbox input "true"
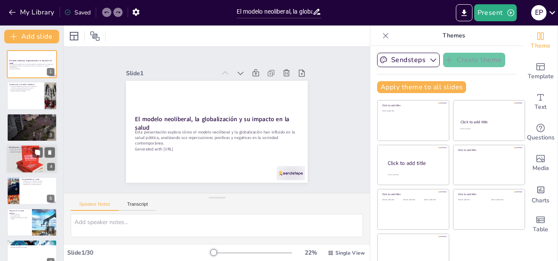
checkbox input "true"
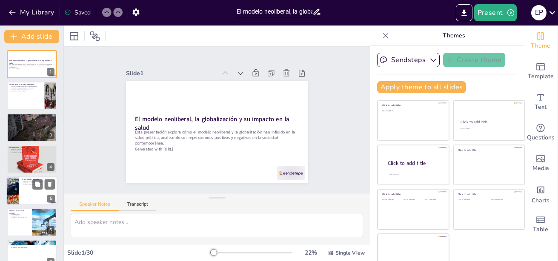
checkbox input "true"
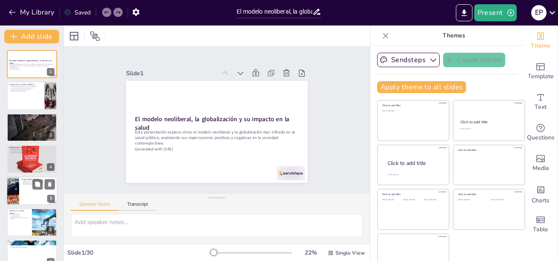
checkbox input "true"
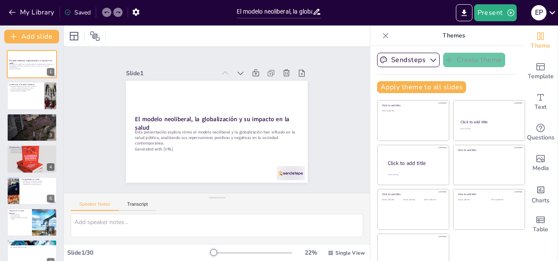
checkbox input "true"
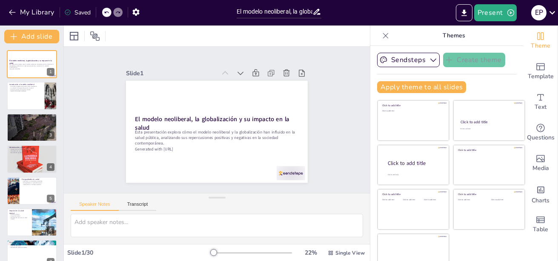
checkbox input "true"
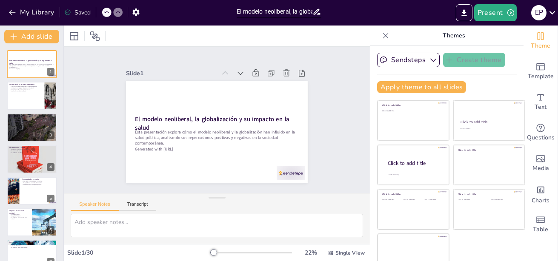
checkbox input "true"
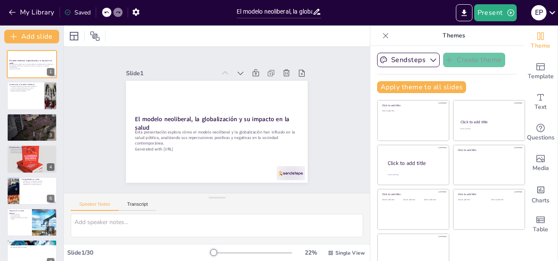
checkbox input "true"
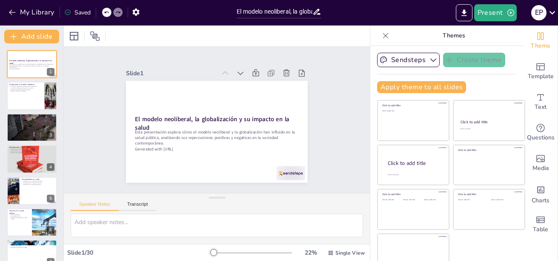
checkbox input "true"
